Goal: Transaction & Acquisition: Purchase product/service

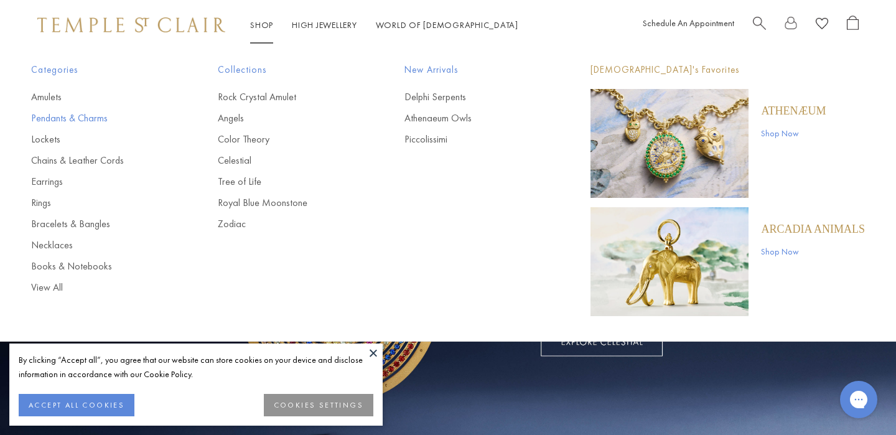
click at [90, 118] on link "Pendants & Charms" at bounding box center [99, 118] width 137 height 14
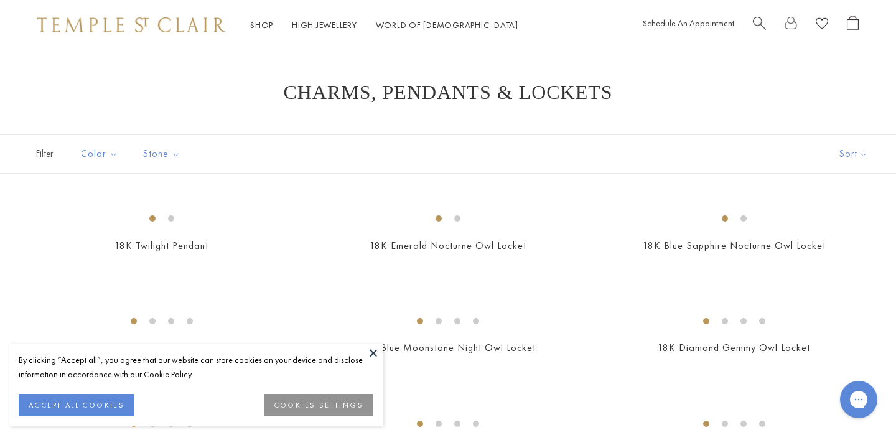
click at [373, 355] on button at bounding box center [373, 352] width 19 height 19
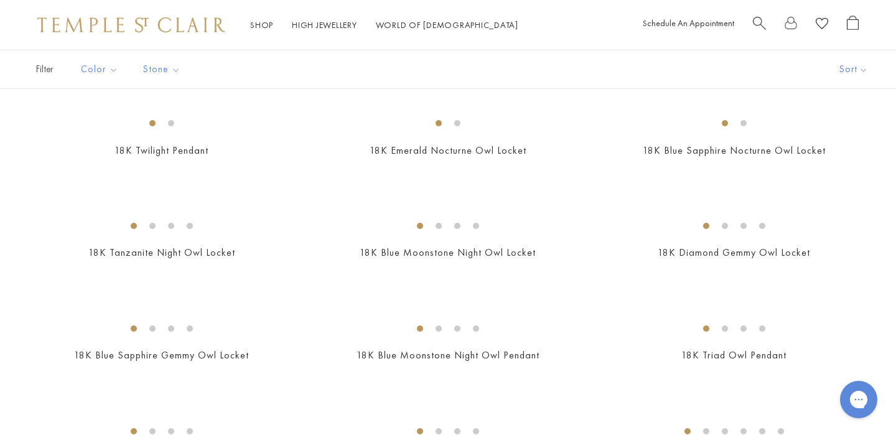
scroll to position [110, 0]
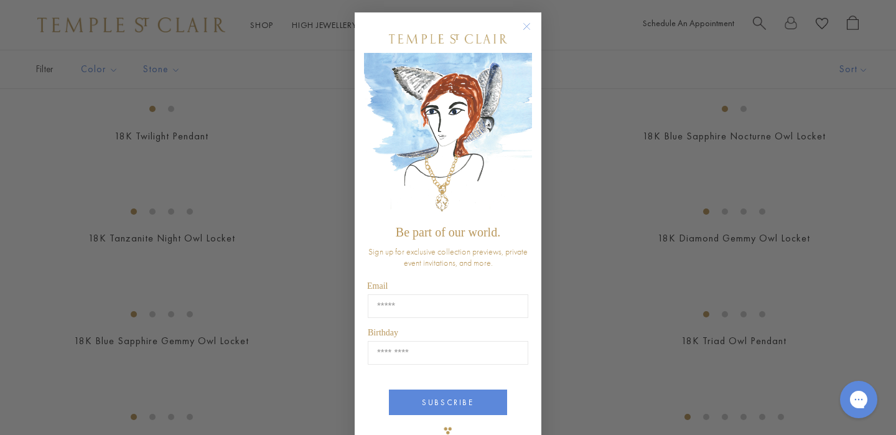
click at [529, 26] on circle "Close dialog" at bounding box center [527, 26] width 15 height 15
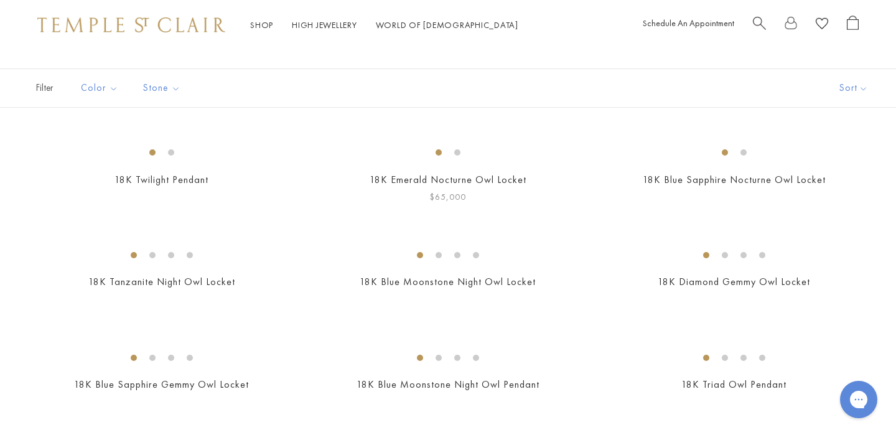
scroll to position [0, 0]
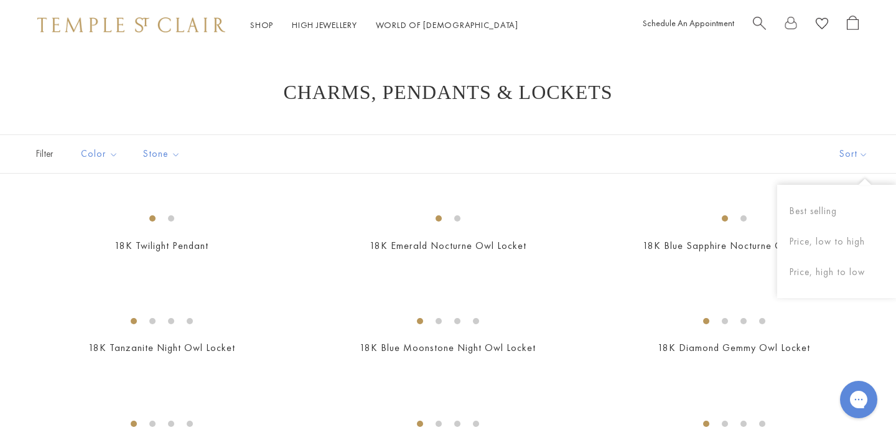
click at [849, 154] on button "Sort" at bounding box center [853, 154] width 85 height 38
click at [832, 239] on button "Price, low to high" at bounding box center [836, 241] width 119 height 30
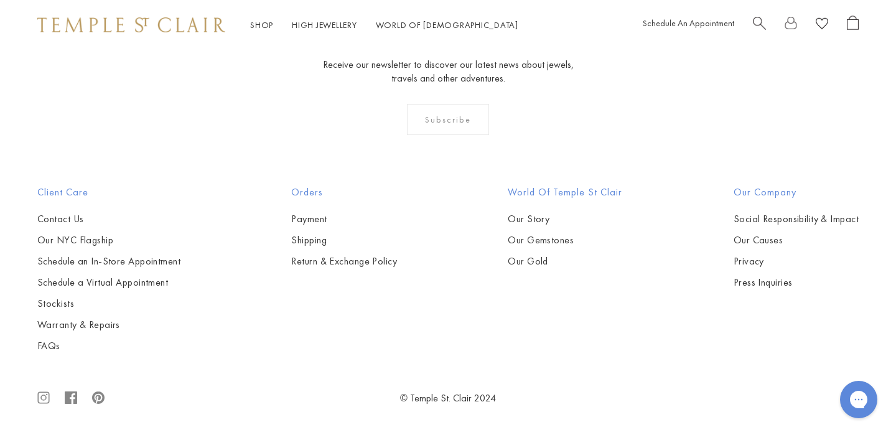
scroll to position [6508, 0]
